Goal: Check status

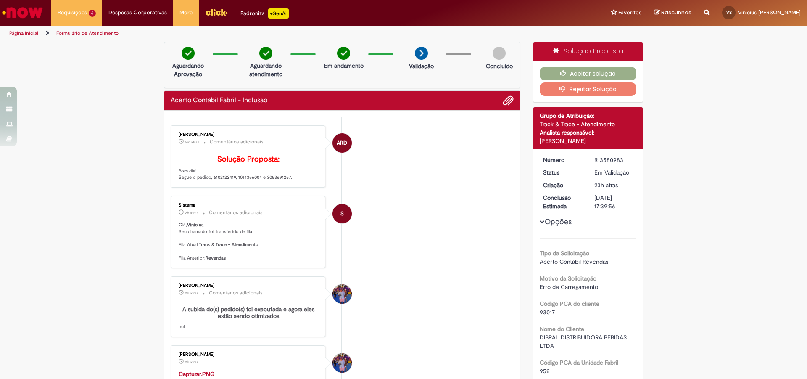
drag, startPoint x: 591, startPoint y: 159, endPoint x: 627, endPoint y: 163, distance: 36.4
click at [627, 163] on dd "R13580983" at bounding box center [614, 160] width 52 height 8
drag, startPoint x: 264, startPoint y: 190, endPoint x: 288, endPoint y: 190, distance: 24.4
click at [288, 181] on p "Solução Proposta: Bom dia! Segue o pedido, 6102122419, 1014356004 e 3053691257." at bounding box center [249, 168] width 140 height 26
copy p "3053691257"
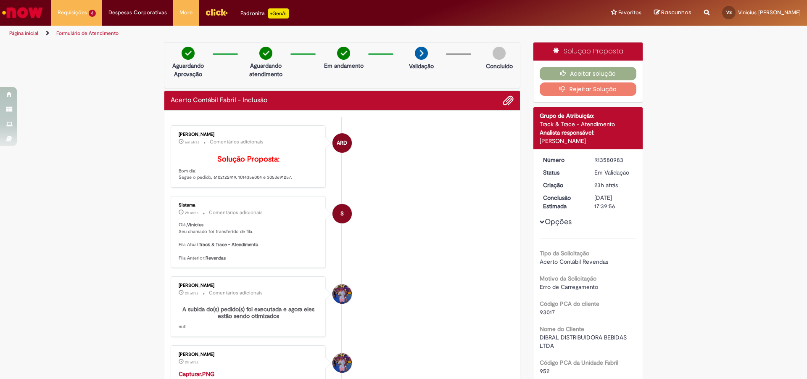
drag, startPoint x: 591, startPoint y: 157, endPoint x: 624, endPoint y: 160, distance: 33.0
click at [624, 160] on div "R13580983" at bounding box center [614, 160] width 39 height 8
copy div "R13580983"
drag, startPoint x: 265, startPoint y: 190, endPoint x: 289, endPoint y: 192, distance: 24.0
click at [289, 181] on p "Solução Proposta: Bom dia! Segue o pedido, 6102122419, 1014356004 e 3053691257." at bounding box center [249, 168] width 140 height 26
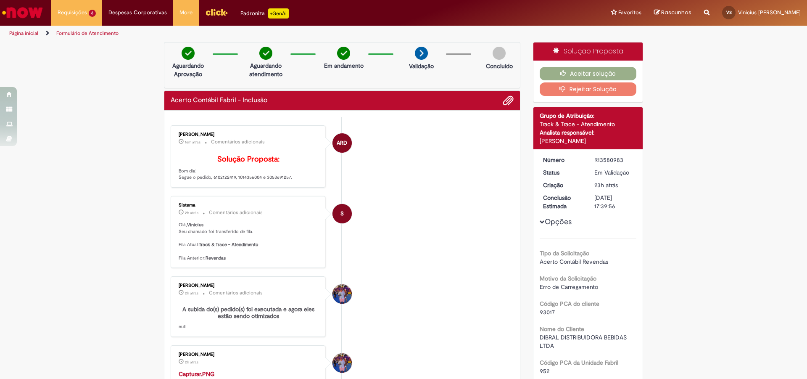
copy p "3053691257"
